Goal: Task Accomplishment & Management: Use online tool/utility

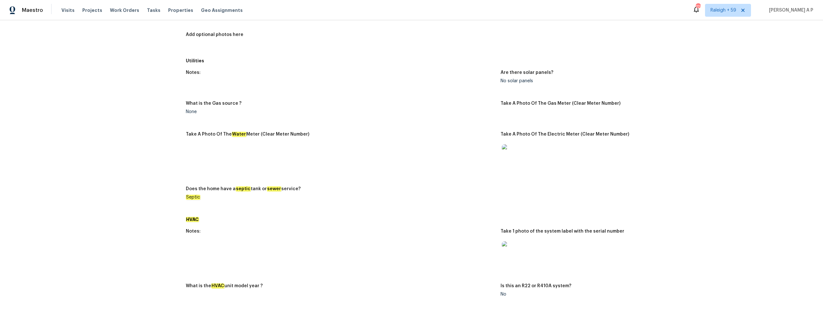
scroll to position [139, 0]
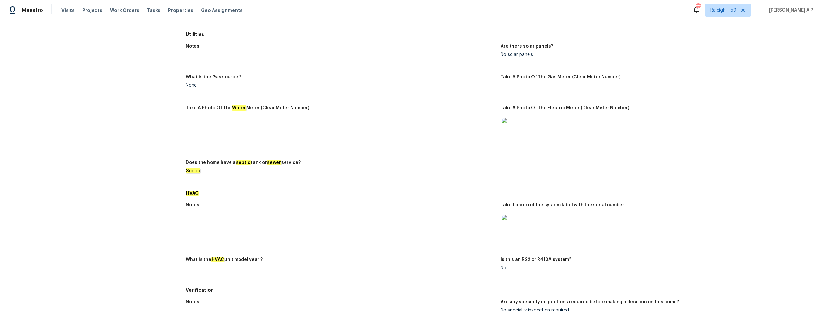
click at [261, 65] on figure "Notes:" at bounding box center [343, 55] width 315 height 23
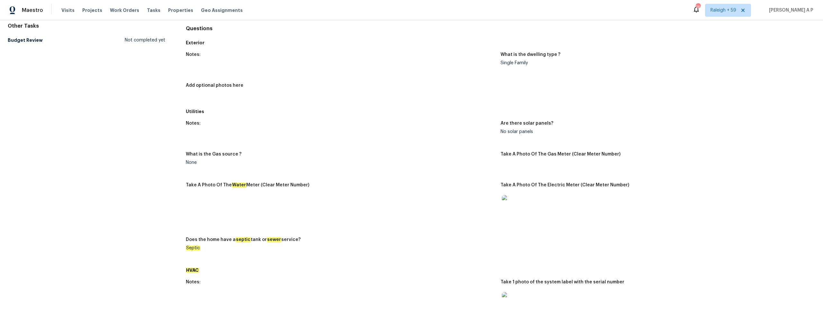
scroll to position [0, 0]
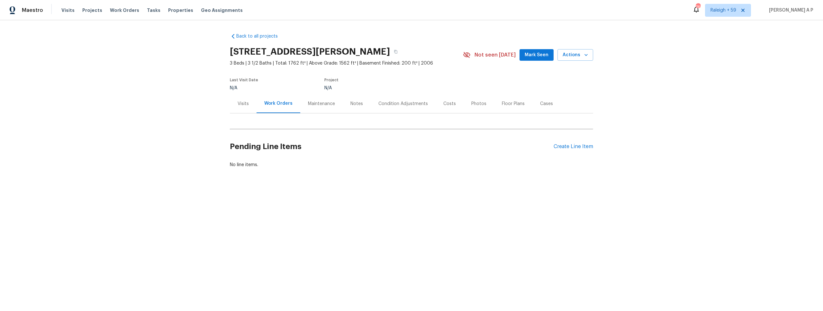
click at [395, 105] on div "Condition Adjustments" at bounding box center [403, 104] width 50 height 6
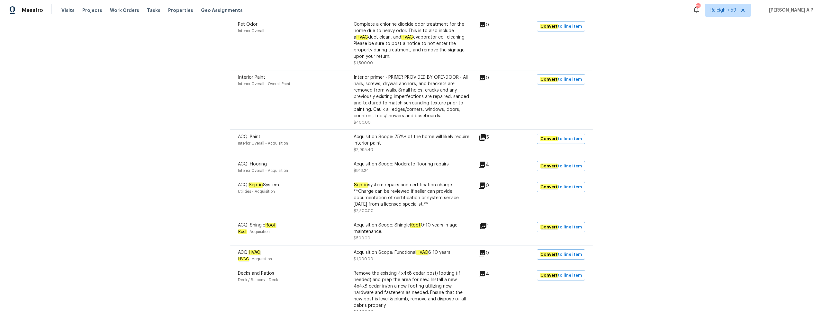
scroll to position [212, 0]
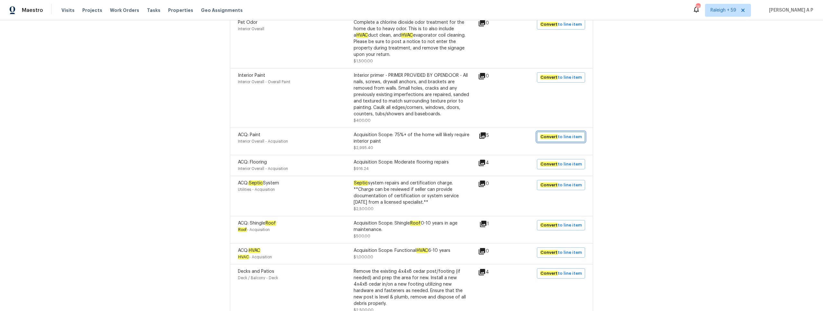
click at [570, 137] on span "Convert to line item" at bounding box center [561, 136] width 42 height 7
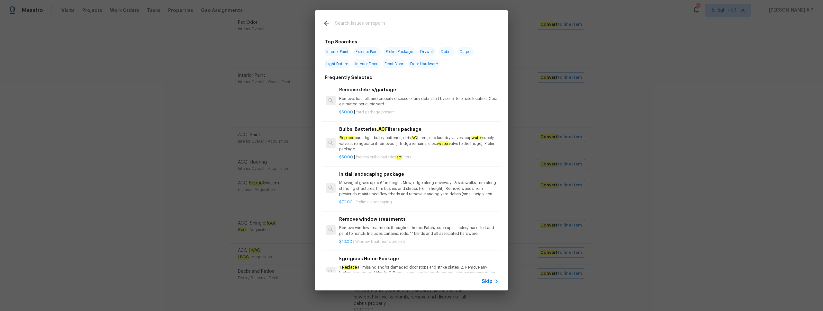
click at [491, 283] on span "Skip" at bounding box center [487, 281] width 11 height 6
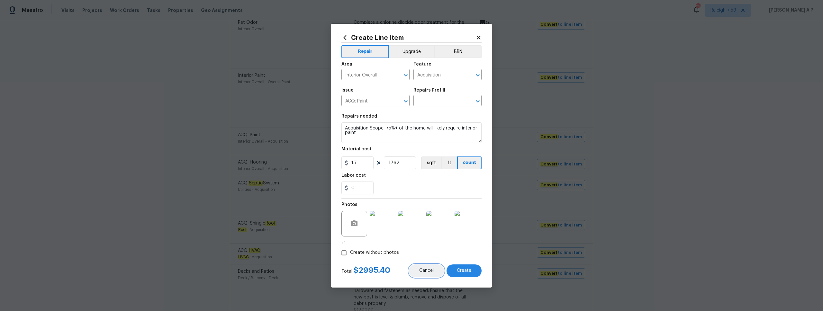
click at [433, 273] on button "Cancel" at bounding box center [426, 271] width 35 height 13
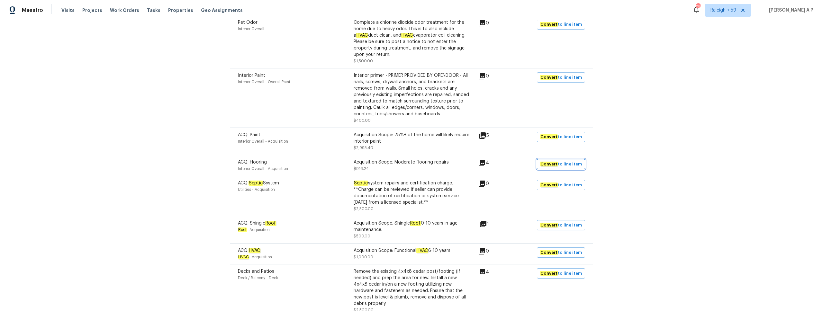
click at [560, 164] on span "Convert to line item" at bounding box center [561, 164] width 42 height 7
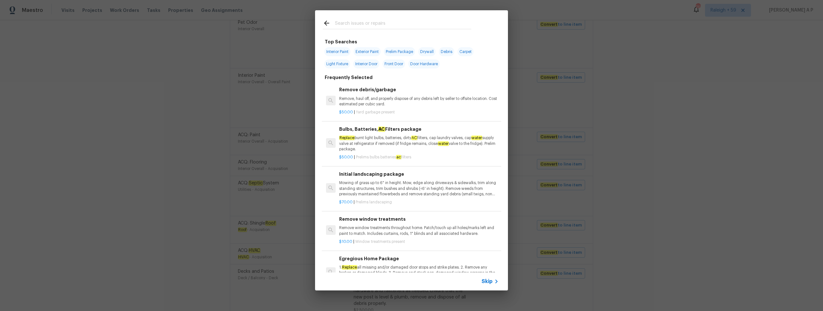
click at [489, 280] on span "Skip" at bounding box center [487, 281] width 11 height 6
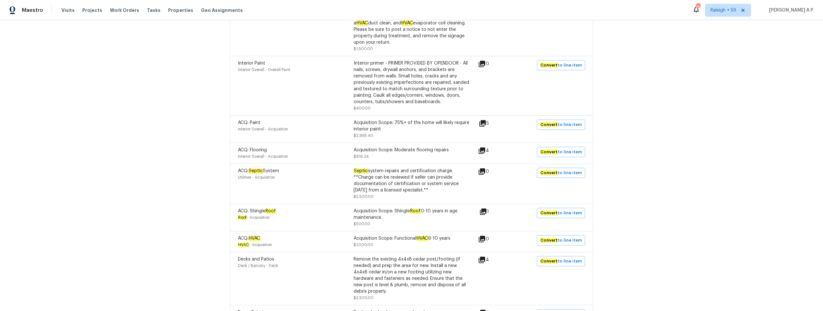
scroll to position [234, 0]
